Goal: Information Seeking & Learning: Compare options

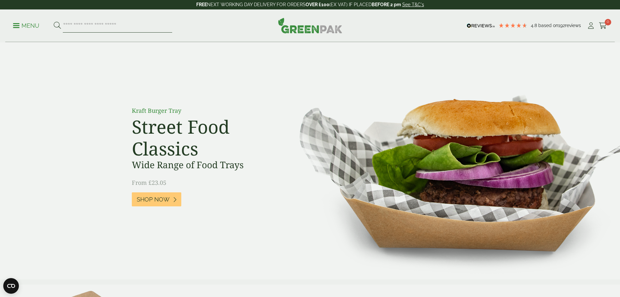
click at [140, 20] on input "search" at bounding box center [117, 26] width 109 height 14
paste input "*********"
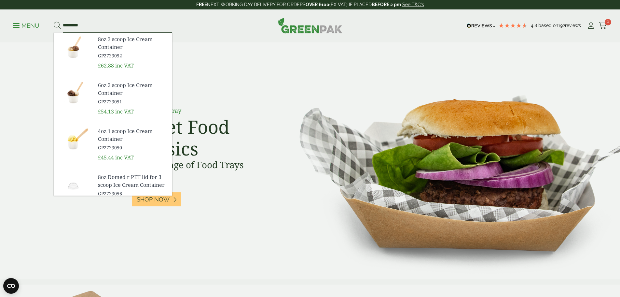
type input "*********"
click at [54, 21] on button at bounding box center [57, 25] width 7 height 8
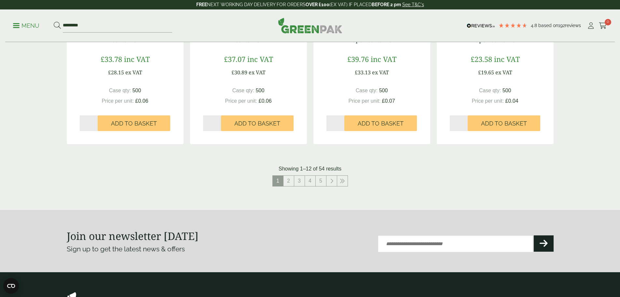
scroll to position [658, 0]
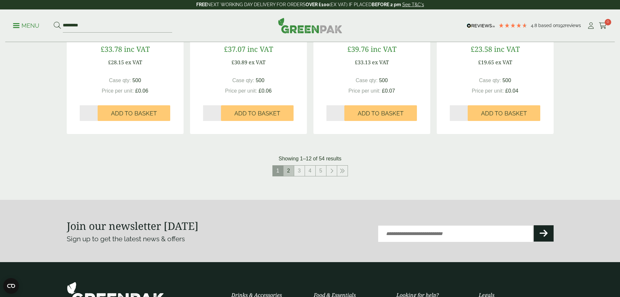
click at [290, 173] on link "2" at bounding box center [289, 170] width 10 height 10
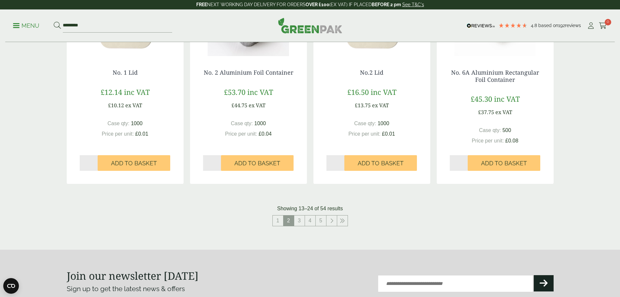
scroll to position [619, 0]
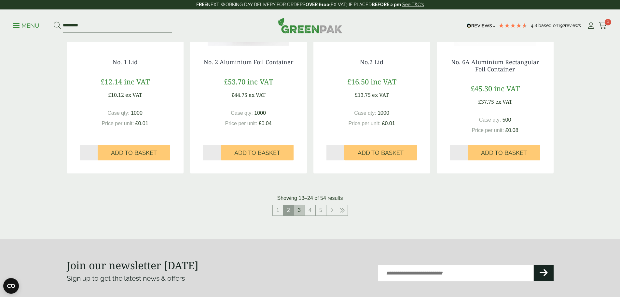
click at [299, 211] on link "3" at bounding box center [299, 210] width 10 height 10
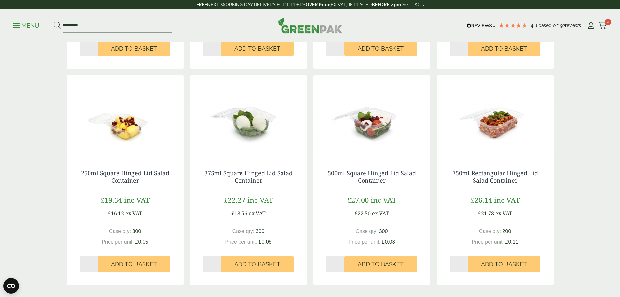
scroll to position [651, 0]
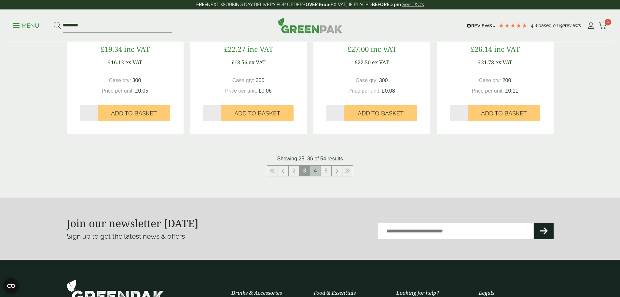
click at [316, 172] on link "4" at bounding box center [315, 170] width 10 height 10
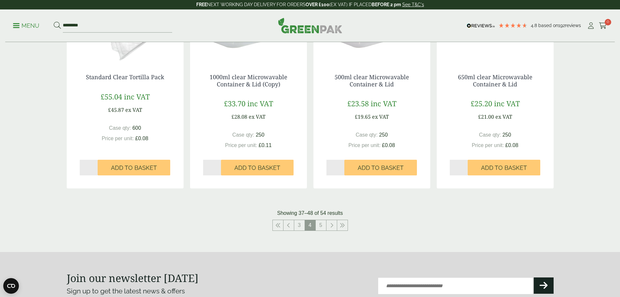
scroll to position [619, 0]
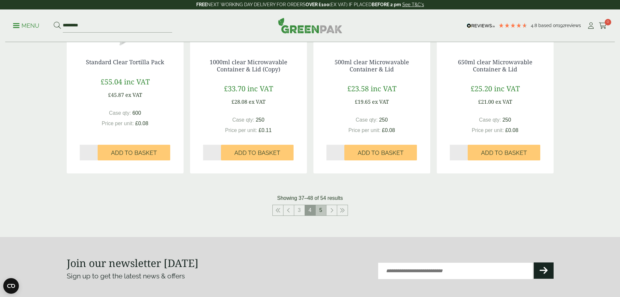
click at [323, 210] on link "5" at bounding box center [321, 210] width 10 height 10
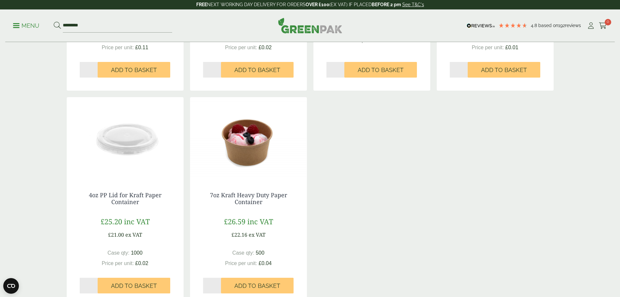
scroll to position [358, 0]
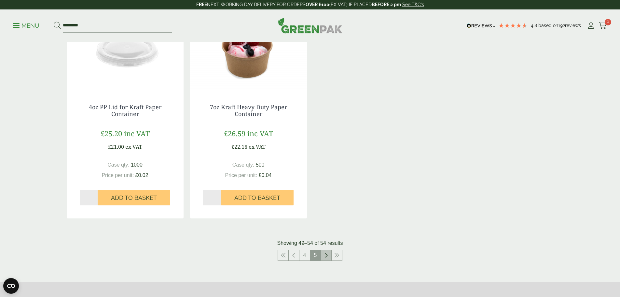
click at [327, 256] on icon at bounding box center [326, 254] width 3 height 5
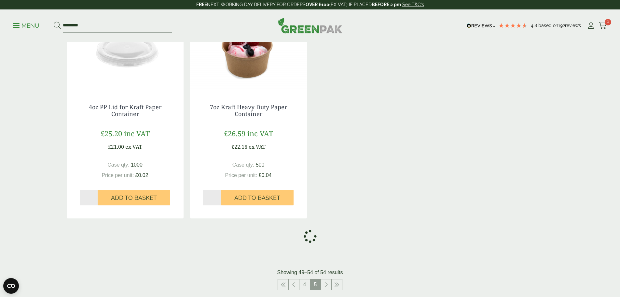
scroll to position [177, 0]
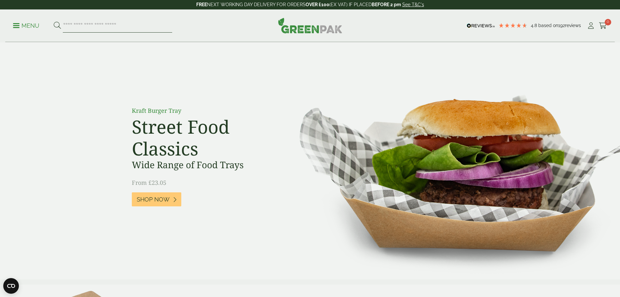
click at [155, 25] on input "search" at bounding box center [117, 26] width 109 height 14
paste input "*****"
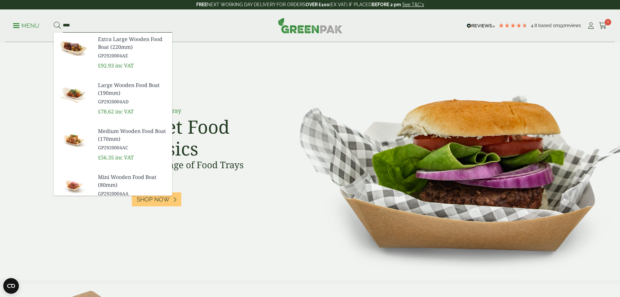
type input "****"
click at [54, 21] on button at bounding box center [57, 25] width 7 height 8
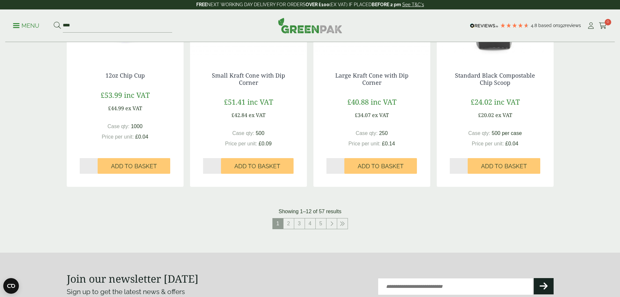
scroll to position [620, 0]
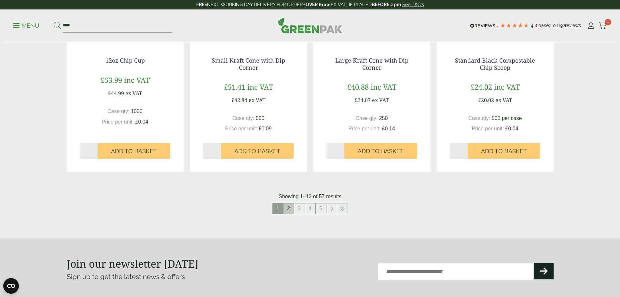
drag, startPoint x: 293, startPoint y: 209, endPoint x: 292, endPoint y: 213, distance: 4.0
click at [293, 209] on link "2" at bounding box center [289, 208] width 10 height 10
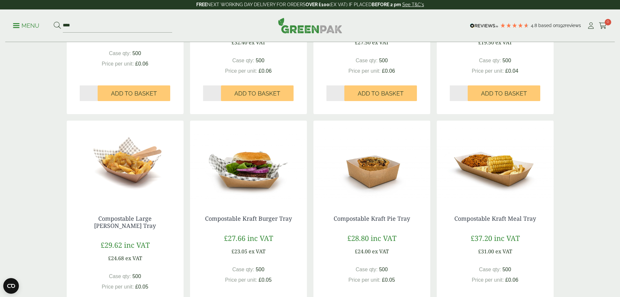
scroll to position [619, 0]
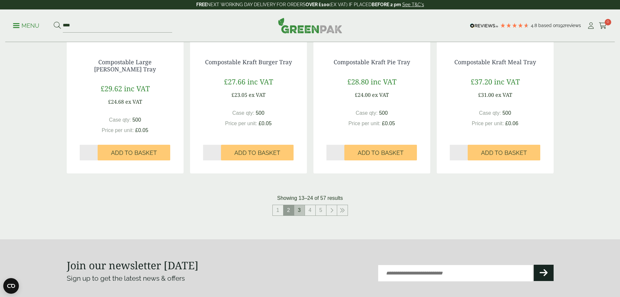
click at [303, 211] on link "3" at bounding box center [299, 210] width 10 height 10
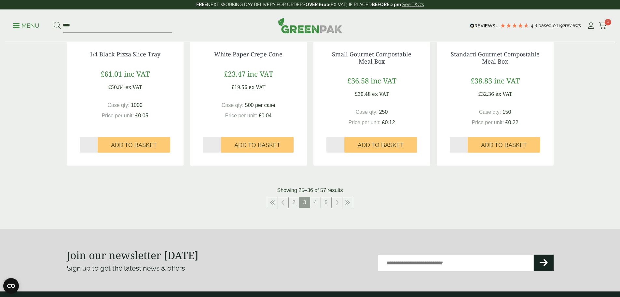
scroll to position [684, 0]
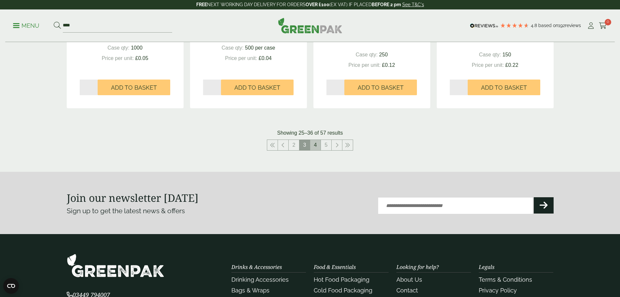
click at [317, 145] on link "4" at bounding box center [315, 145] width 10 height 10
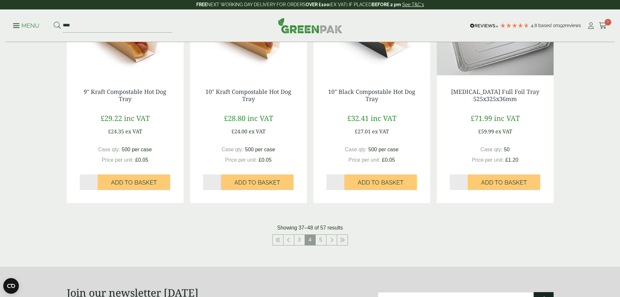
scroll to position [619, 0]
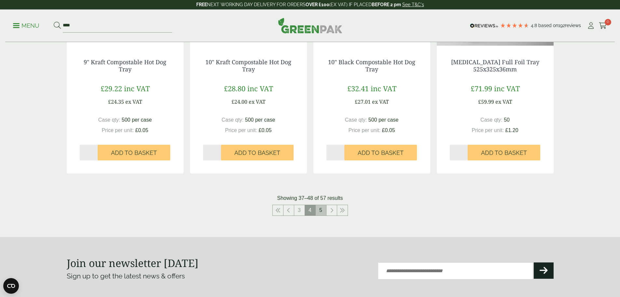
click at [320, 210] on link "5" at bounding box center [321, 210] width 10 height 10
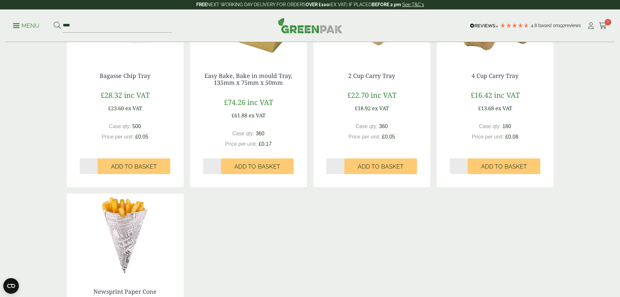
scroll to position [456, 0]
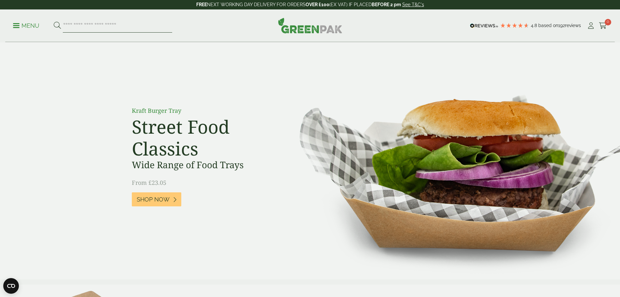
paste input "*******"
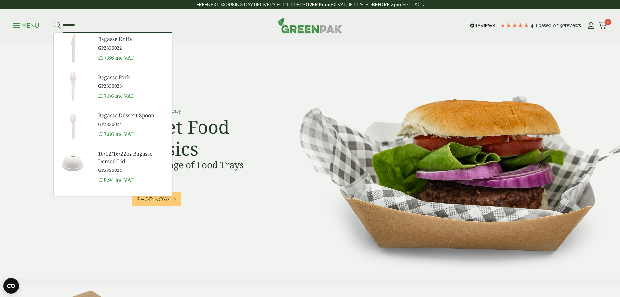
type input "*******"
click at [54, 21] on button at bounding box center [57, 25] width 7 height 8
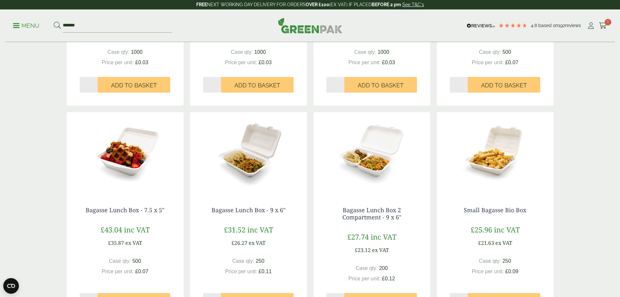
scroll to position [586, 0]
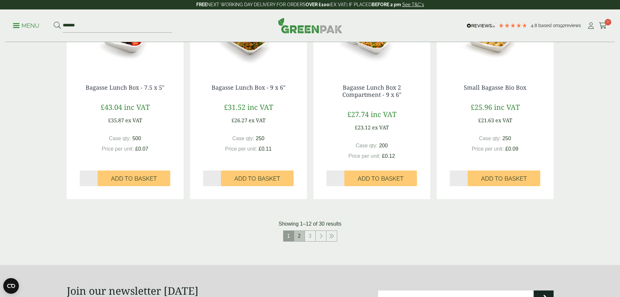
click at [298, 237] on link "2" at bounding box center [299, 236] width 10 height 10
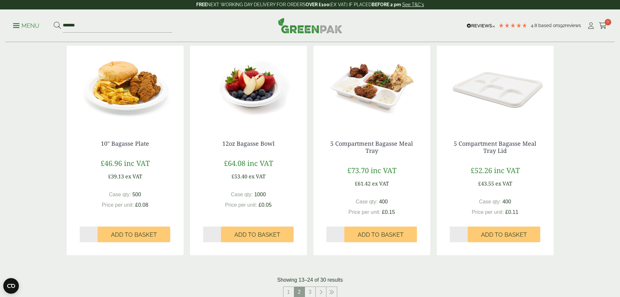
scroll to position [586, 0]
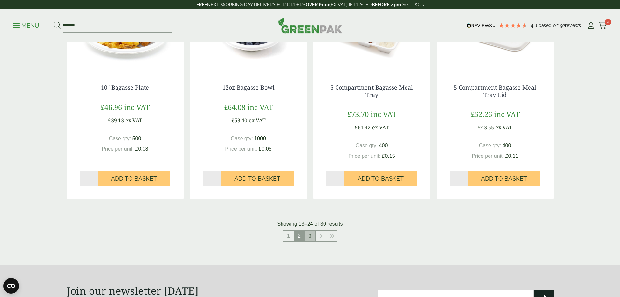
click at [309, 236] on link "3" at bounding box center [310, 236] width 10 height 10
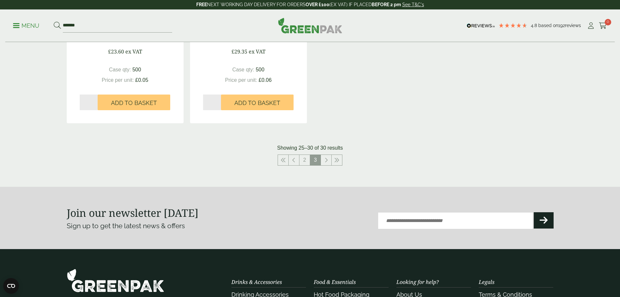
scroll to position [443, 0]
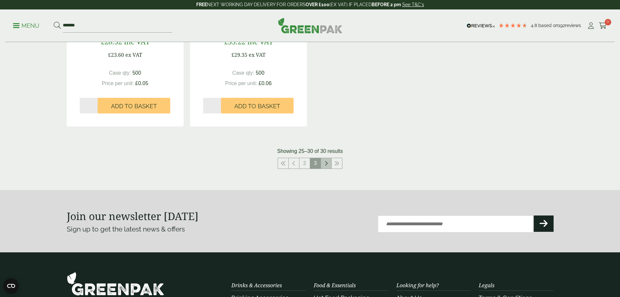
click at [328, 163] on link at bounding box center [326, 163] width 10 height 10
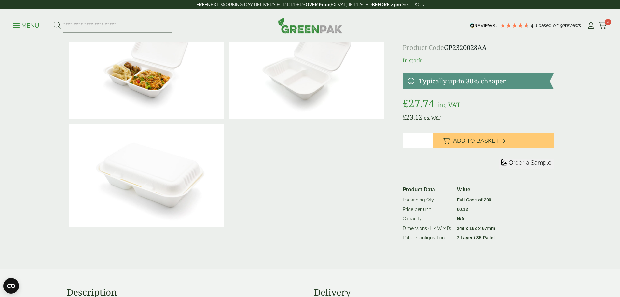
scroll to position [130, 0]
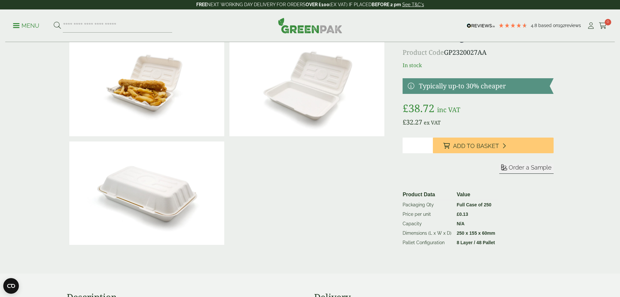
scroll to position [33, 0]
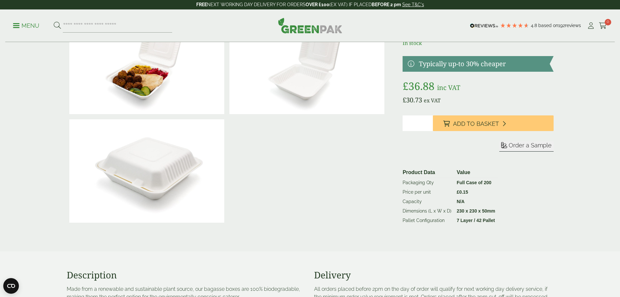
scroll to position [163, 0]
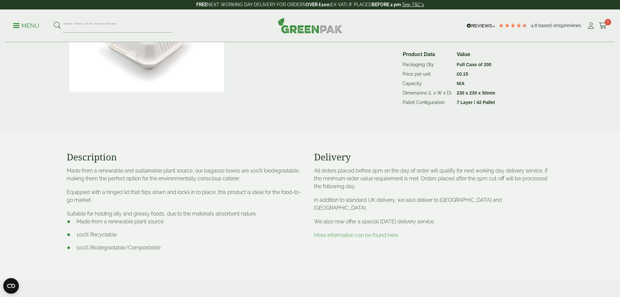
scroll to position [195, 0]
